Goal: Obtain resource: Download file/media

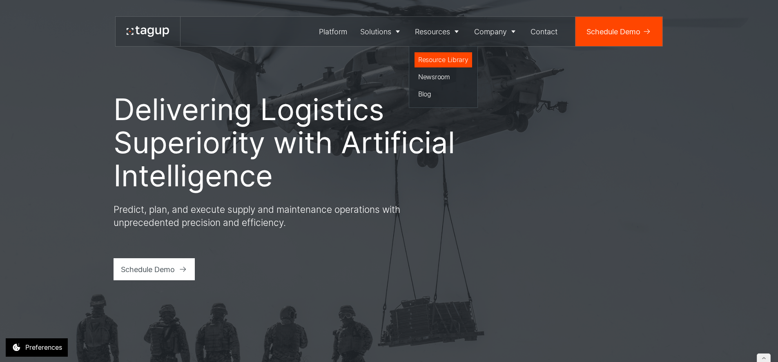
click at [434, 56] on div "Resource Library" at bounding box center [443, 60] width 50 height 10
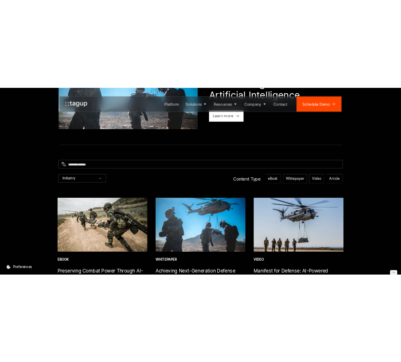
scroll to position [293, 0]
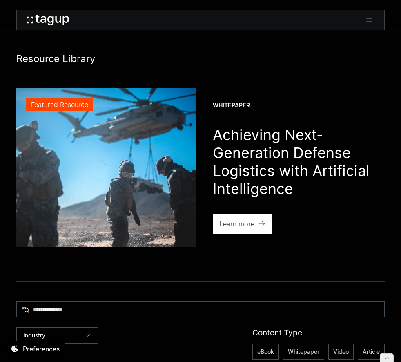
scroll to position [386, 0]
